Goal: Find specific page/section: Find specific page/section

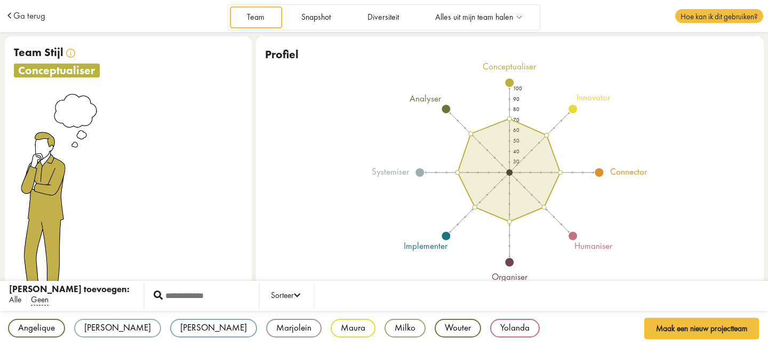
click at [17, 297] on span "Alle" at bounding box center [15, 299] width 12 height 11
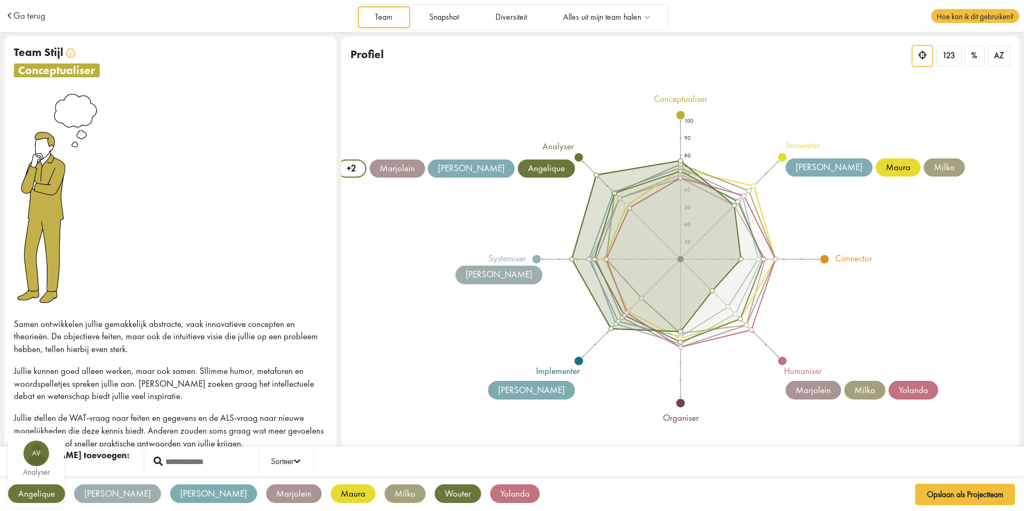
click at [39, 344] on div "analyser" at bounding box center [35, 472] width 45 height 8
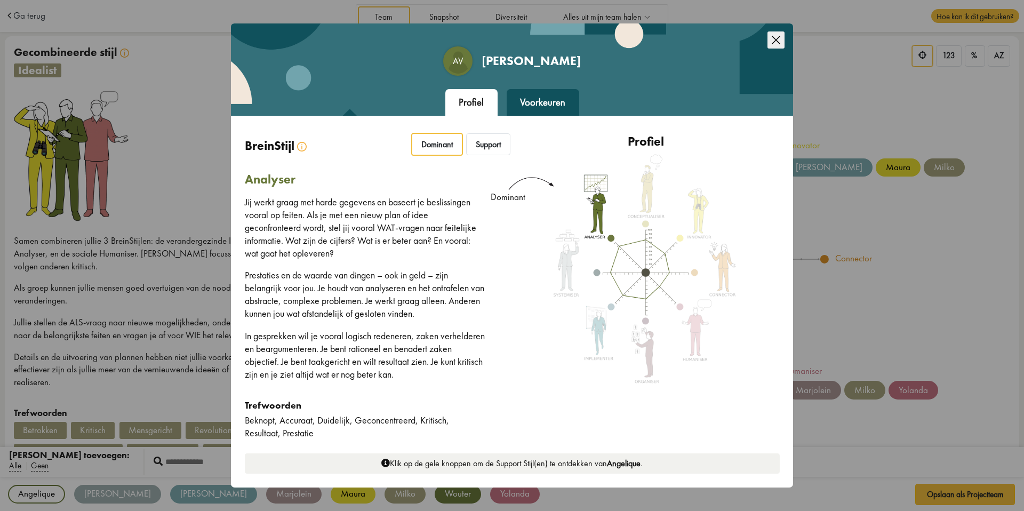
click at [768, 40] on icon "Close this dialog" at bounding box center [776, 39] width 17 height 17
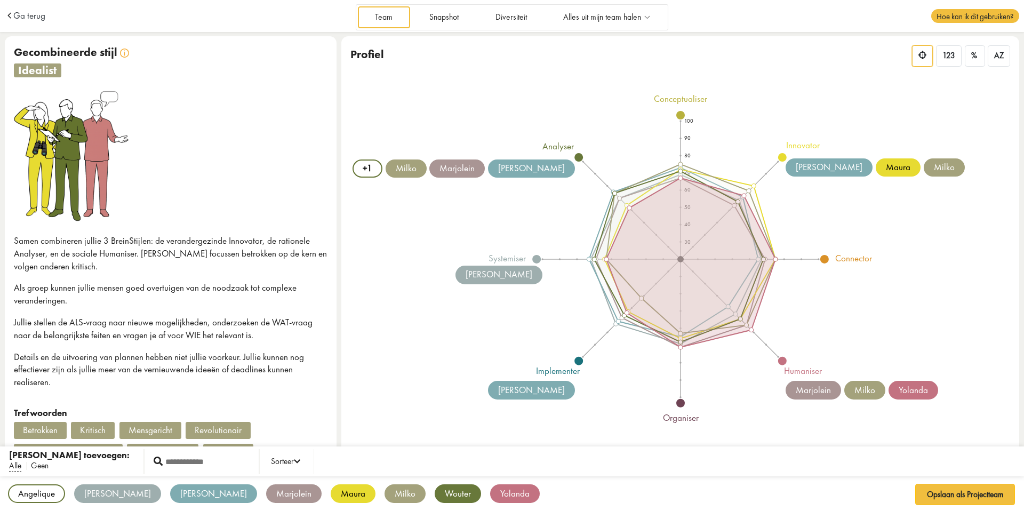
click at [43, 344] on span "Geen" at bounding box center [40, 465] width 18 height 11
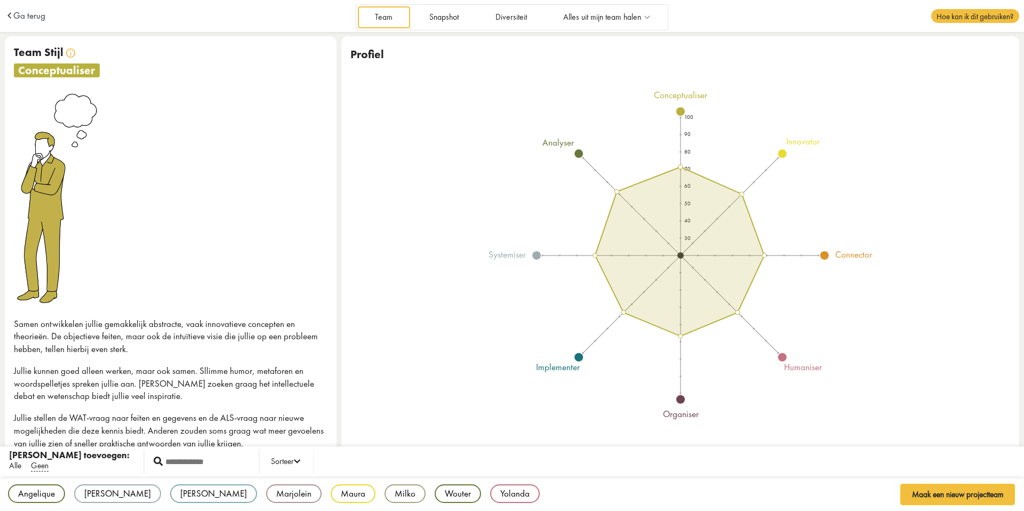
click at [10, 344] on span "Alle" at bounding box center [15, 465] width 12 height 11
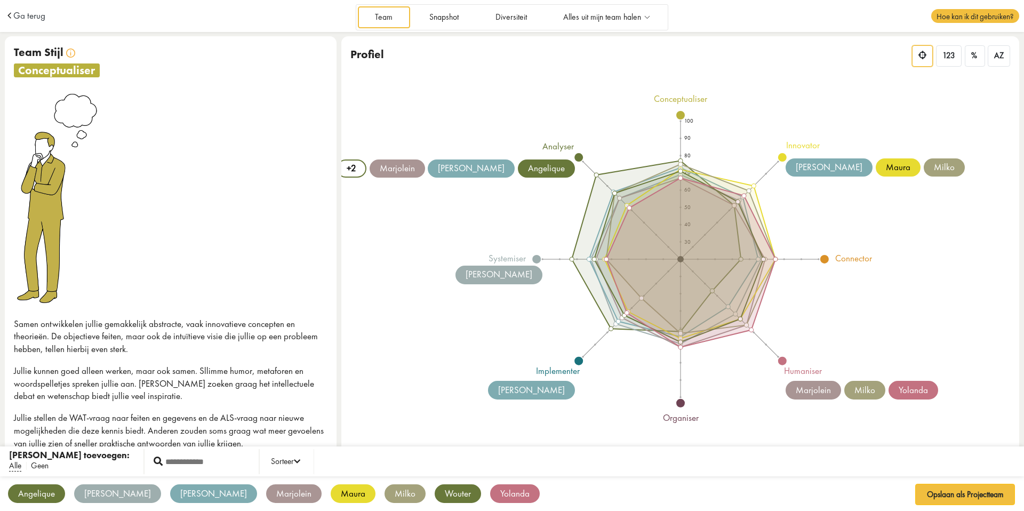
click at [40, 344] on span "Geen" at bounding box center [40, 465] width 18 height 11
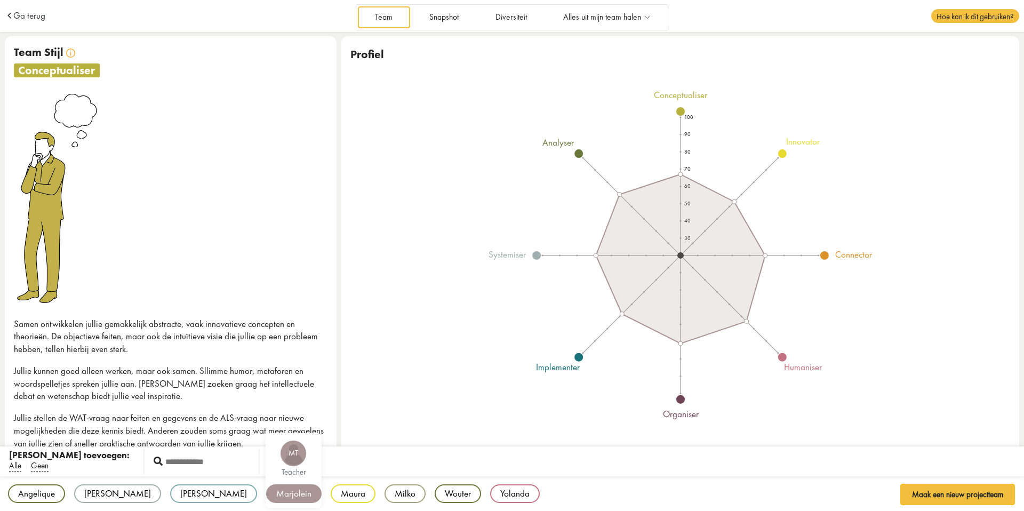
click at [266, 344] on div "Marjolein" at bounding box center [293, 493] width 55 height 19
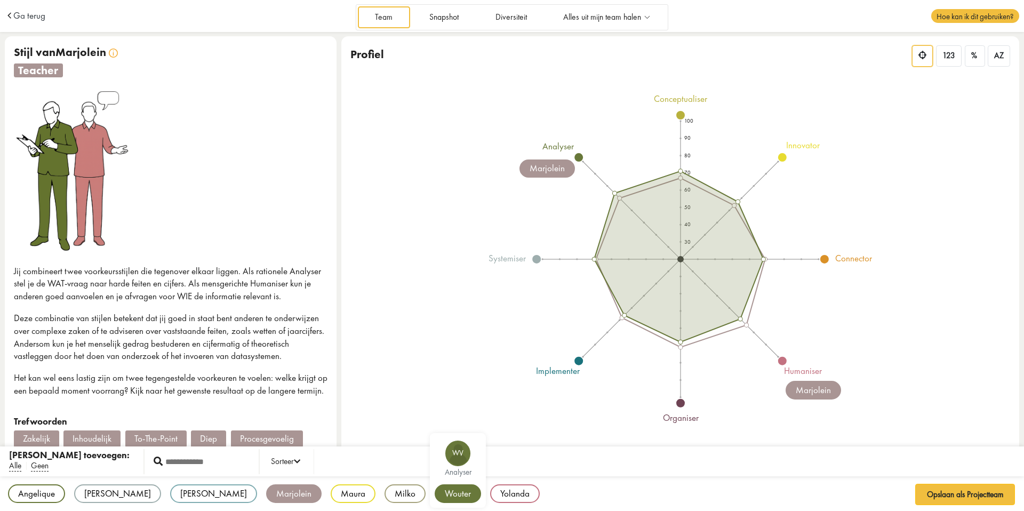
click at [435, 344] on div "Wouter" at bounding box center [458, 493] width 46 height 19
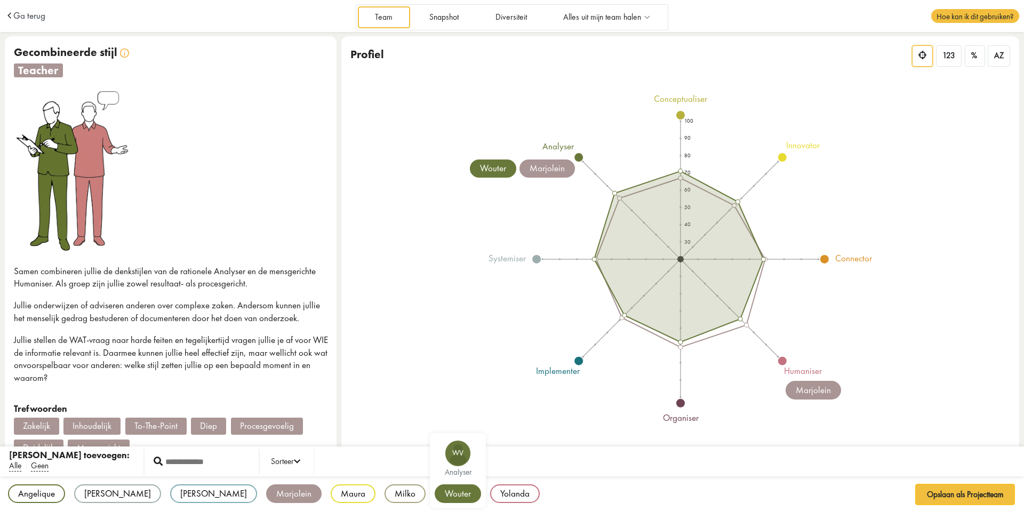
click at [435, 344] on div "Wouter" at bounding box center [458, 493] width 46 height 19
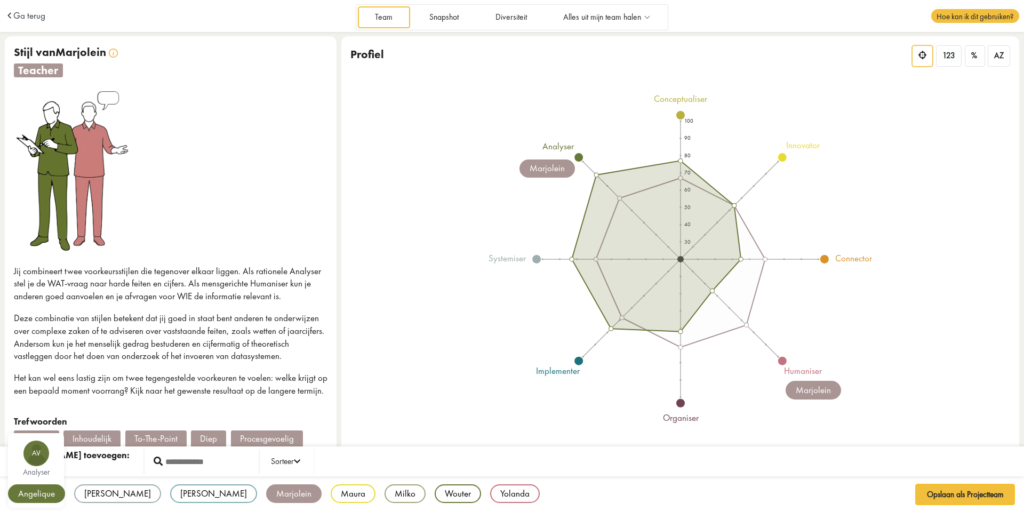
click at [35, 344] on div "Angelique" at bounding box center [36, 493] width 57 height 19
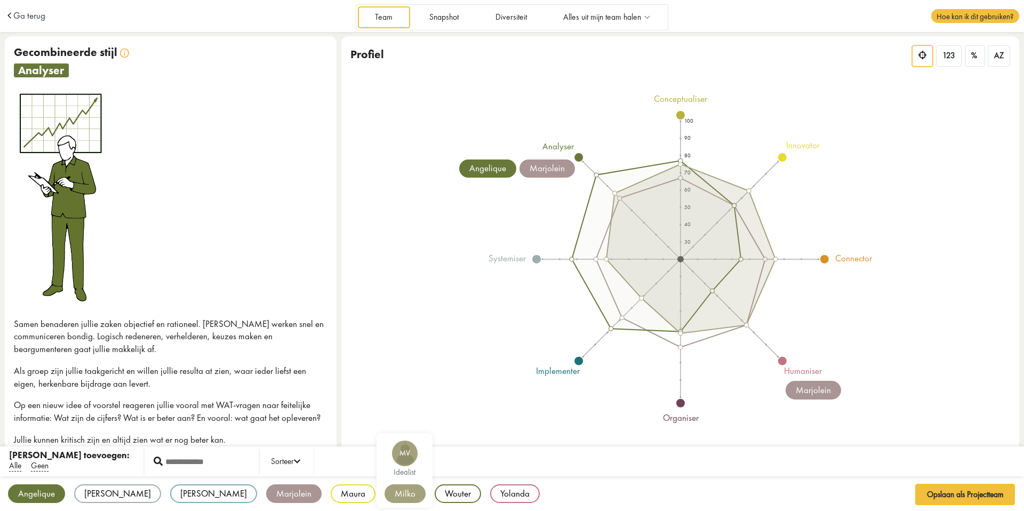
click at [385, 344] on div "Milko" at bounding box center [405, 493] width 41 height 19
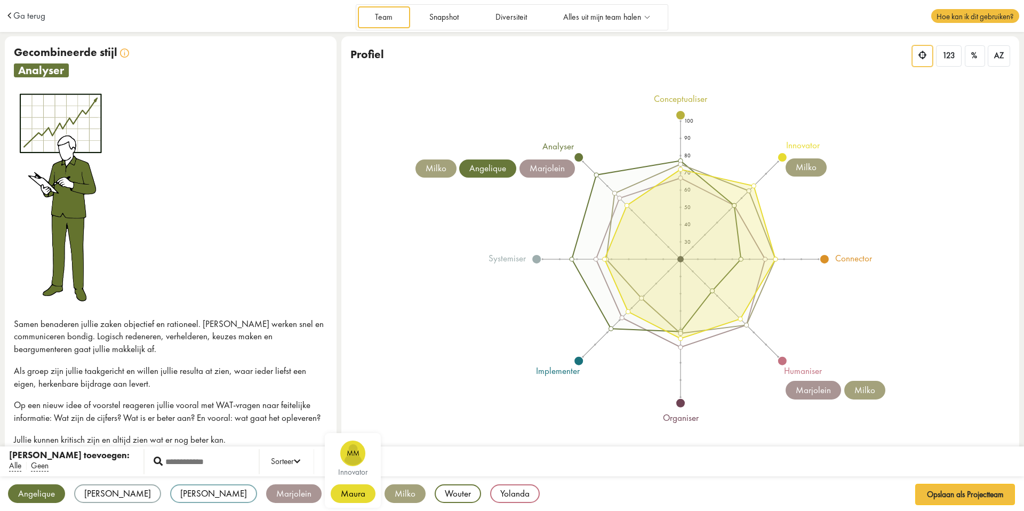
click at [331, 344] on div "Maura" at bounding box center [353, 493] width 45 height 19
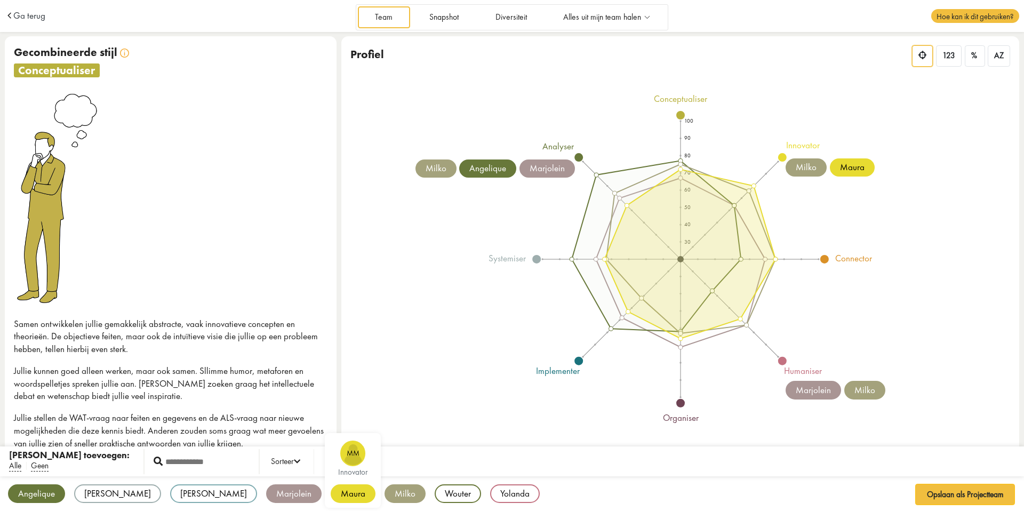
click at [331, 344] on div "Maura" at bounding box center [353, 493] width 45 height 19
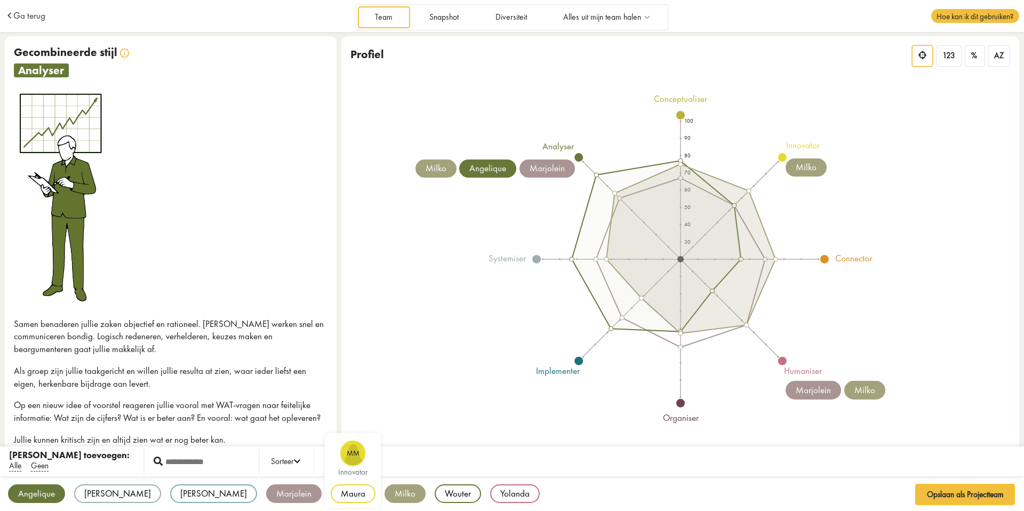
click at [331, 344] on div "Maura" at bounding box center [353, 493] width 45 height 19
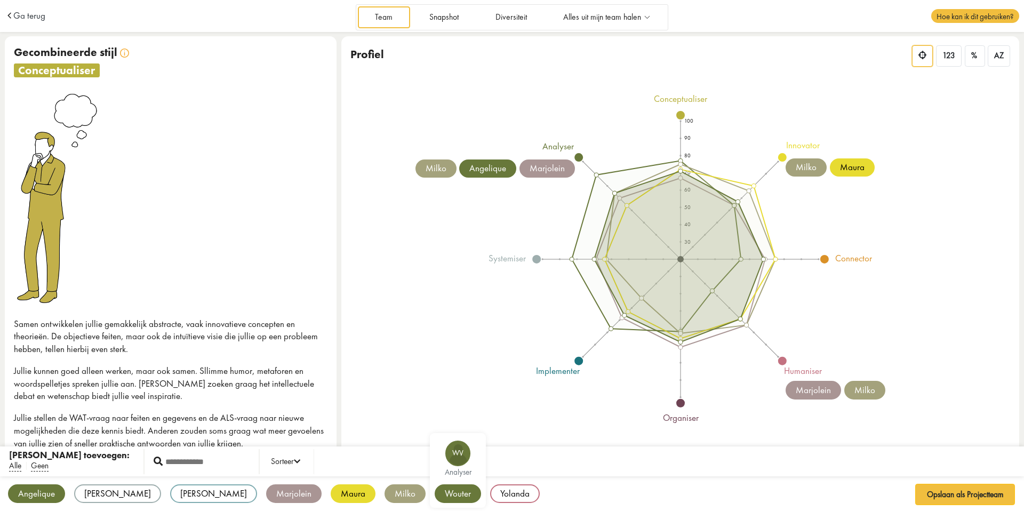
click at [435, 344] on div "Wouter" at bounding box center [458, 493] width 46 height 19
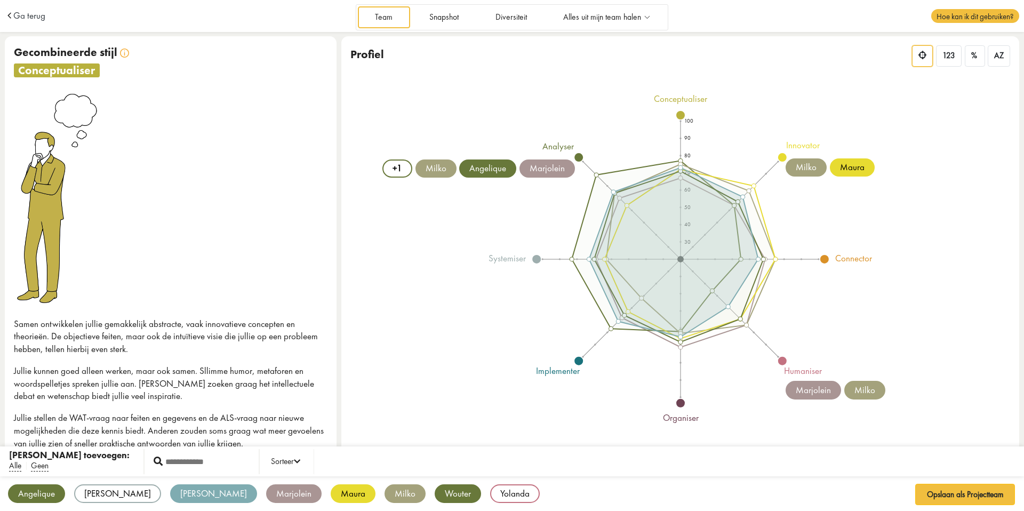
click at [170, 344] on div "[PERSON_NAME]" at bounding box center [213, 493] width 87 height 19
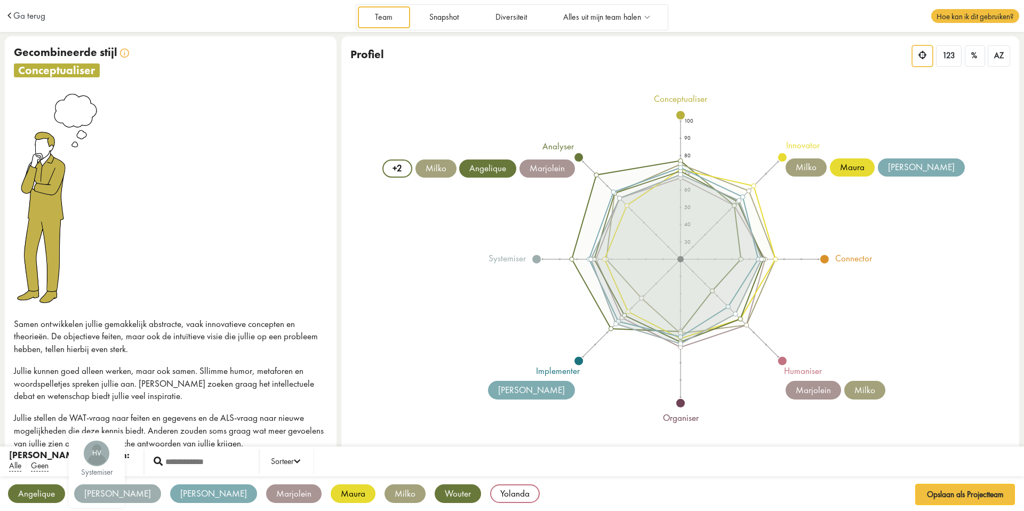
click at [103, 344] on div "[PERSON_NAME]" at bounding box center [117, 493] width 87 height 19
click at [404, 344] on div "Angelique Av analyser [PERSON_NAME] systemiser [PERSON_NAME] JE inventor [PERSO…" at bounding box center [512, 494] width 1024 height 36
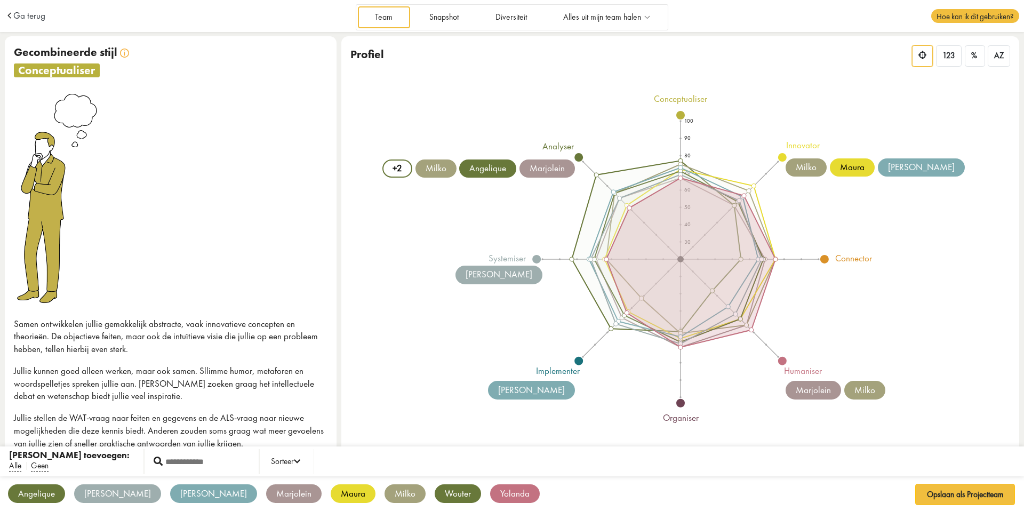
click at [490, 344] on div "Yolanda" at bounding box center [515, 493] width 50 height 19
